Goal: Task Accomplishment & Management: Complete application form

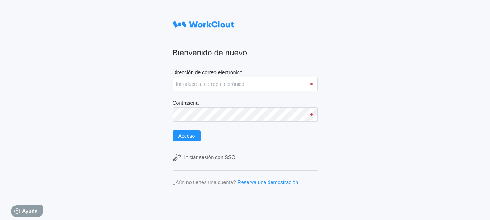
type input "[EMAIL_ADDRESS][PERSON_NAME][DOMAIN_NAME]"
click at [198, 137] on button "Acceso" at bounding box center [187, 136] width 28 height 11
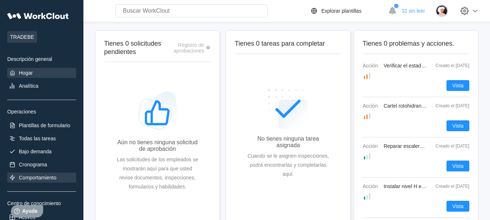
click at [41, 177] on font "Comportamiento" at bounding box center [38, 178] width 38 height 6
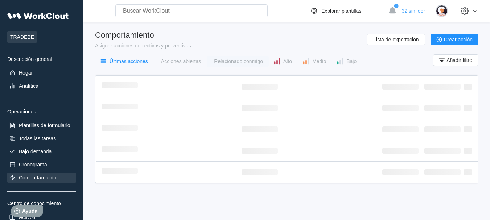
click at [244, 60] on font "Relacionado conmigo" at bounding box center [238, 61] width 49 height 6
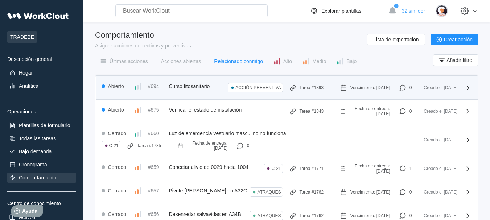
click at [189, 82] on div "#694 Curso fitosanitario" at bounding box center [171, 86] width 76 height 9
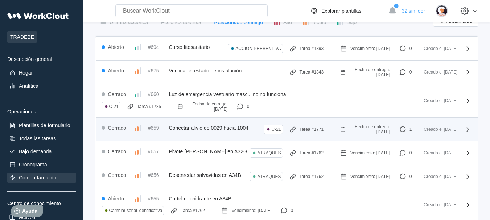
scroll to position [36, 0]
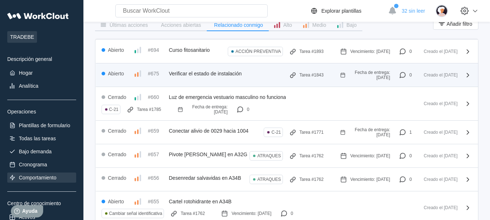
click at [227, 73] on font "Verificar el estado de instalación" at bounding box center [205, 74] width 73 height 6
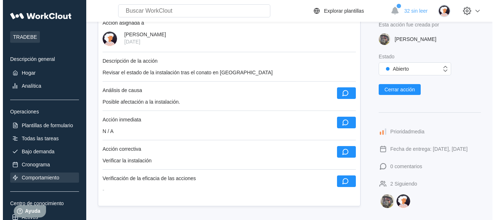
scroll to position [109, 0]
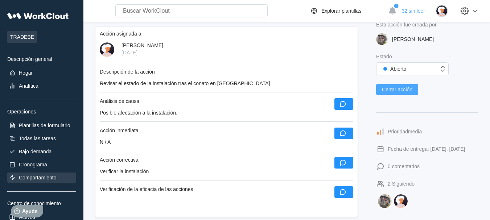
click at [389, 88] on font "Cerrar acción" at bounding box center [397, 90] width 30 height 6
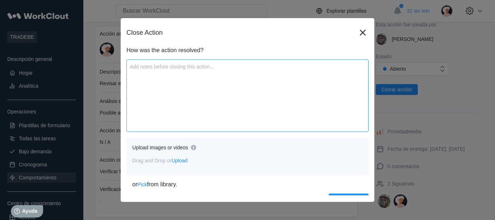
click at [142, 66] on textarea at bounding box center [248, 95] width 242 height 73
type textarea "L"
type textarea "x"
type textarea "La"
type textarea "x"
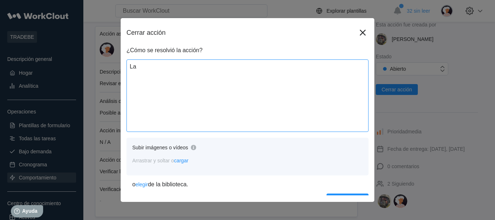
type textarea "La"
type textarea "x"
type textarea "La"
type textarea "x"
type textarea "L"
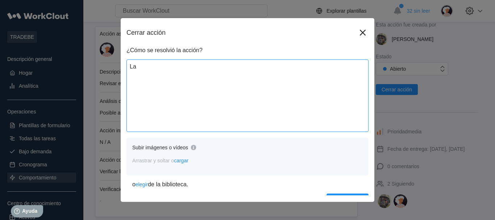
type textarea "x"
type textarea "E"
type textarea "x"
type textarea "El"
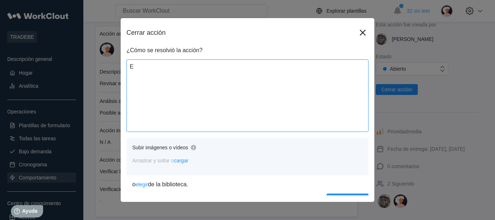
type textarea "x"
type textarea "El"
type textarea "x"
type textarea "El i"
type textarea "x"
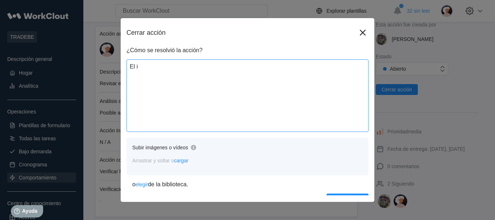
type textarea "El in"
type textarea "x"
type textarea "El inc"
type textarea "x"
type textarea "El ince"
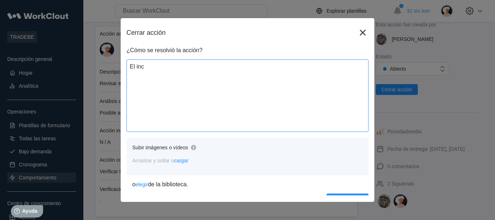
type textarea "x"
type textarea "El incen"
type textarea "x"
type textarea "El incend"
type textarea "x"
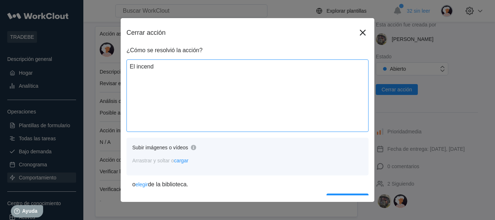
type textarea "El incendi"
type textarea "x"
type textarea "El incendio"
type textarea "x"
type textarea "El incendio"
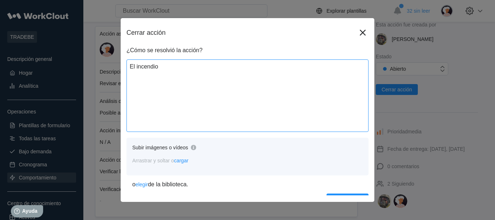
type textarea "x"
type textarea "El incendio n"
type textarea "x"
type textarea "El incendio no"
type textarea "x"
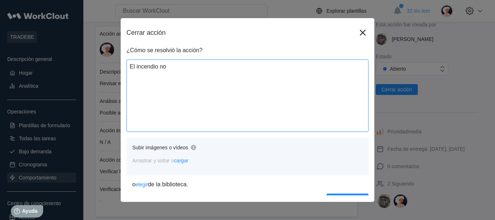
type textarea "El incendio no"
type textarea "x"
type textarea "El incendio no a"
type textarea "x"
type textarea "El incendio no af"
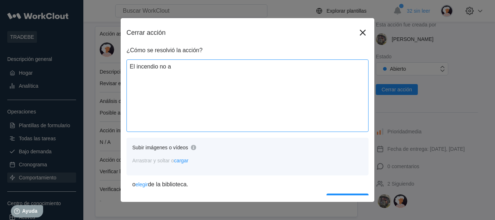
type textarea "x"
type textarea "El incendio no afe"
type textarea "x"
type textarea "El incendio no afec"
type textarea "x"
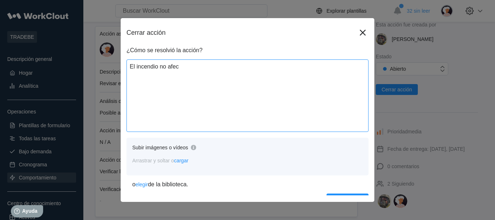
type textarea "El incendio no afect"
type textarea "x"
type textarea "El incendio no afecto"
type textarea "x"
type textarea "El incendio no afecto"
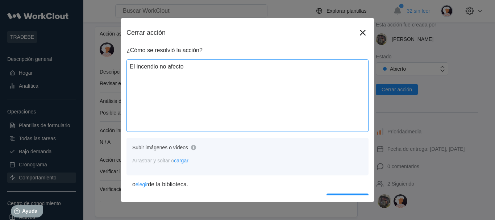
type textarea "x"
type textarea "El incendio no afecto a"
type textarea "x"
type textarea "El incendio no afecto a"
type textarea "x"
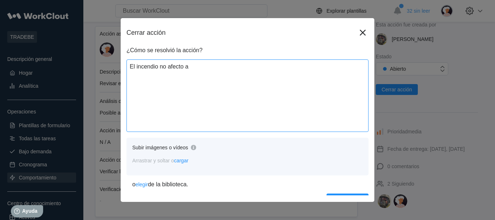
type textarea "El incendio no afecto a l"
type textarea "x"
type textarea "El incendio no afecto a la"
type textarea "x"
type textarea "El incendio no afecto a la"
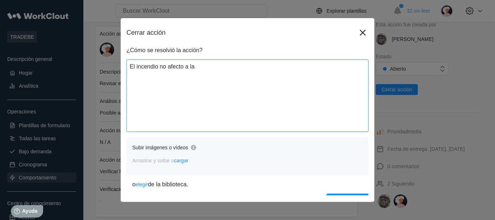
type textarea "x"
type textarea "El incendio no afecto a la"
type textarea "x"
type textarea "El incendio no afecto a las"
type textarea "x"
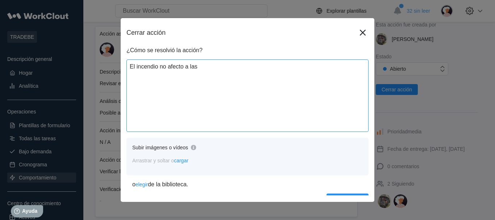
type textarea "El incendio no afecto a las"
type textarea "x"
type textarea "El incendio no afecto a las b"
type textarea "x"
type textarea "El incendio no afecto a las bo"
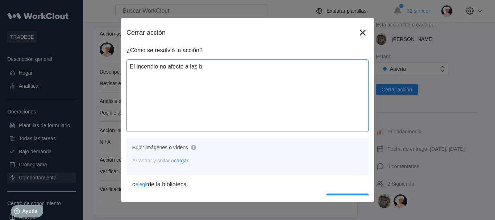
type textarea "x"
type textarea "El incendio no afecto a las bom"
type textarea "x"
type textarea "El incendio no afecto a las bomb"
type textarea "x"
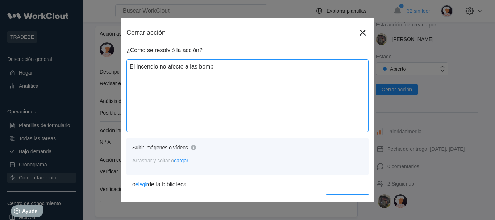
type textarea "El incendio no afecto a las bomba"
type textarea "x"
type textarea "El incendio no afecto a las bombas"
type textarea "x"
type textarea "El incendio no afecto a las bombas"
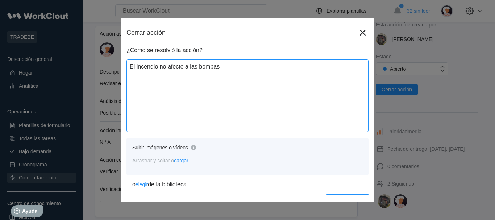
type textarea "x"
type textarea "El incendio no afecto a las bombas n"
type textarea "x"
type textarea "El incendio no afecto a las bombas ni"
type textarea "x"
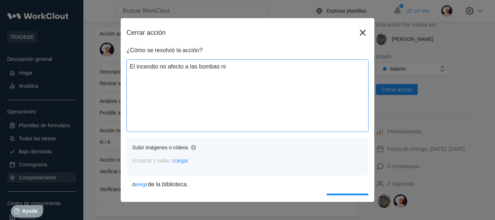
type textarea "El incendio no afecto a las bombas ni"
type textarea "x"
type textarea "El incendio no afecto a las bombas ni e"
type textarea "x"
type textarea "El incendio no afecto a las bombas ni eq"
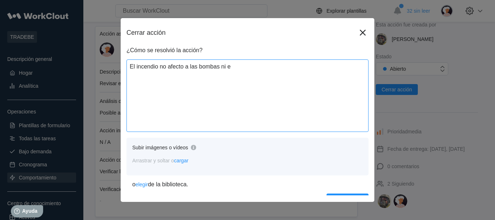
type textarea "x"
type textarea "El incendio no afecto a las bombas ni equ"
type textarea "x"
type textarea "El incendio no afecto a las bombas ni equi"
type textarea "x"
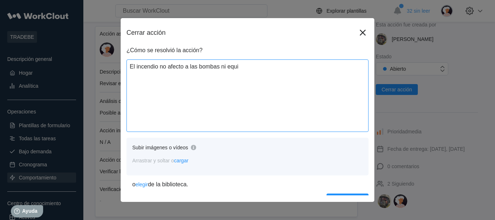
type textarea "El incendio no afecto a las bombas ni equip"
type textarea "x"
type textarea "El incendio no afecto a las bombas ni equipo"
type textarea "x"
type textarea "El incendio no afecto a las bombas ni equipos"
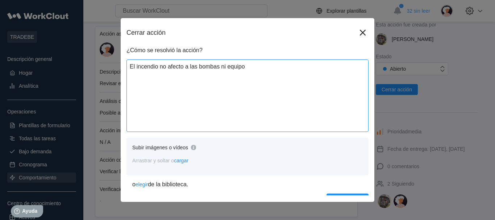
type textarea "x"
type textarea "El incendio no afecto a las bombas ni equipos"
type textarea "x"
type textarea "El incendio no afecto a las bombas ni equipos d"
type textarea "x"
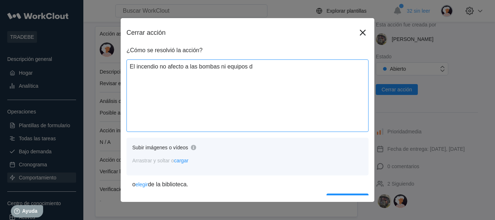
type textarea "El incendio no afecto a las bombas ni equipos de"
type textarea "x"
type textarea "El incendio no afecto a las bombas ni equipos deb"
type textarea "x"
type textarea "El incendio no afecto a las bombas ni equipos debi"
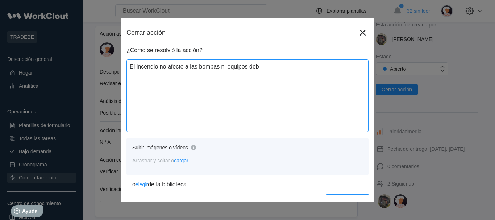
type textarea "x"
type textarea "El incendio no afecto a las bombas ni equipos debid"
type textarea "x"
type textarea "El incendio no afecto a las bombas ni equipos debido"
type textarea "x"
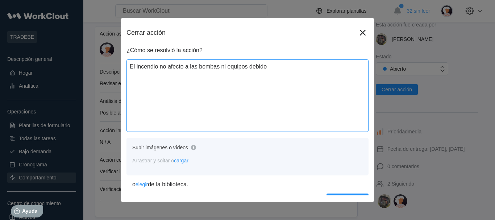
type textarea "El incendio no afecto a las bombas ni equipos debido"
type textarea "x"
type textarea "El incendio no afecto a las bombas ni equipos debido a"
type textarea "x"
type textarea "El incendio no afecto a las bombas ni equipos debido a"
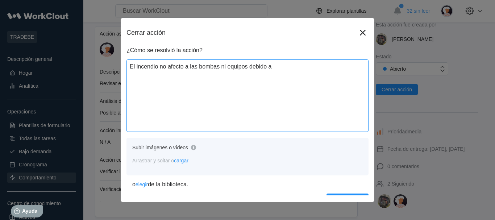
type textarea "x"
type textarea "El incendio no afecto a las bombas ni equipos debido a l"
type textarea "x"
type textarea "El incendio no afecto a las bombas ni equipos debido a la"
type textarea "x"
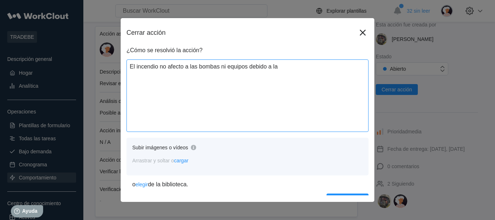
type textarea "El incendio no afecto a las bombas ni equipos debido a la"
type textarea "x"
type textarea "El incendio no afecto a las bombas ni equipos debido a la r"
type textarea "x"
type textarea "El incendio no afecto a las bombas ni equipos debido a la rá"
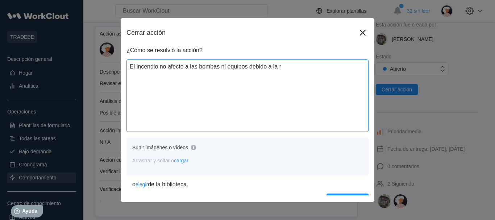
type textarea "x"
type textarea "El incendio no afecto a las bombas ni equipos debido a la ráp"
type textarea "x"
type textarea "El incendio no afecto a las bombas ni equipos debido a la rápi"
type textarea "x"
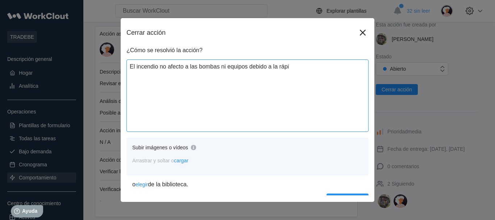
type textarea "El incendio no afecto a las bombas ni equipos debido a la rápid"
type textarea "x"
type textarea "El incendio no afecto a las bombas ni equipos debido a la rápida"
type textarea "x"
type textarea "El incendio no afecto a las bombas ni equipos debido a la rápida"
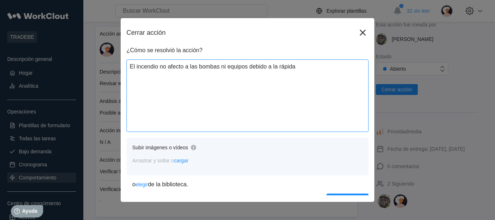
type textarea "x"
type textarea "El incendio no afecto a las bombas ni equipos debido a la rápida i"
type textarea "x"
type textarea "El incendio no afecto a las bombas ni equipos debido a la rápida in"
type textarea "x"
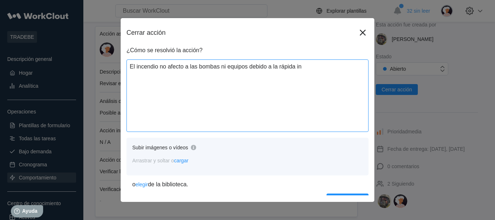
type textarea "El incendio no afecto a las bombas ni equipos debido a la rápida int"
type textarea "x"
type textarea "El incendio no afecto a las bombas ni equipos debido a la rápida inte"
type textarea "x"
type textarea "El incendio no afecto a las bombas ni equipos debido a la rápida inter"
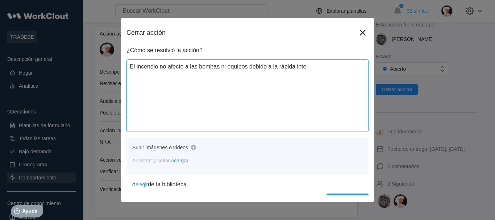
type textarea "x"
type textarea "El incendio no afecto a las bombas ni equipos debido a la rápida interv"
type textarea "x"
type textarea "El incendio no afecto a las bombas ni equipos debido a la rápida interve"
type textarea "x"
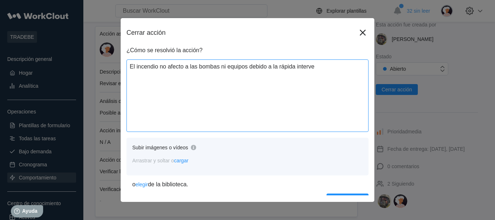
type textarea "El incendio no afecto a las bombas ni equipos debido a la rápida interven"
type textarea "x"
type textarea "El incendio no afecto a las bombas ni equipos debido a la rápida intervenc"
type textarea "x"
type textarea "El incendio no afecto a las bombas ni equipos debido a la rápida intervenci"
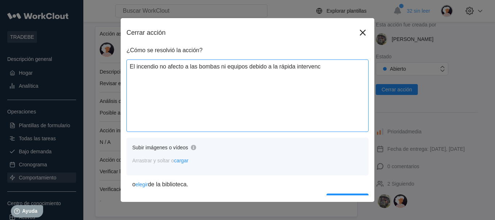
type textarea "x"
type textarea "El incendio no afecto a las bombas ni equipos debido a la rápida intervenció"
type textarea "x"
type textarea "El incendio no afecto a las bombas ni equipos debido a la rápida intervención"
type textarea "x"
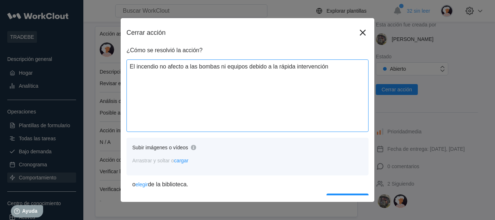
type textarea "El incendio no afecto a las bombas ni equipos debido a la rápida intervención."
type textarea "x"
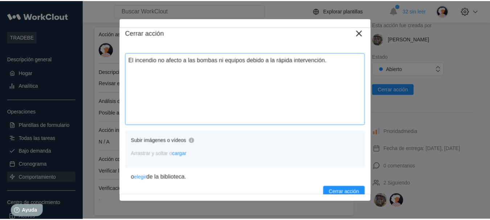
scroll to position [9, 0]
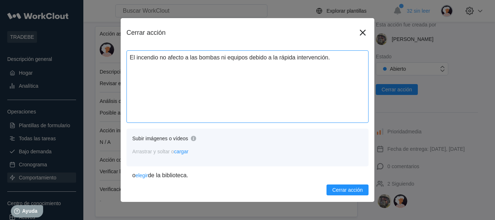
click at [248, 58] on textarea "El incendio no afecto a las bombas ni equipos debido a la rápida intervención." at bounding box center [248, 86] width 242 height 73
type textarea "El incendio no afecto a las bombas ni equipos, debido a la rápida intervención."
type textarea "x"
type textarea "El incendio no afecto a las bombas ni equipos, debido a la rápida intervención."
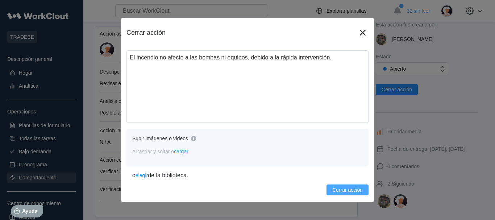
click at [345, 189] on font "Cerrar acción" at bounding box center [347, 190] width 30 height 6
click at [360, 32] on icon at bounding box center [363, 33] width 6 height 6
